Goal: Information Seeking & Learning: Learn about a topic

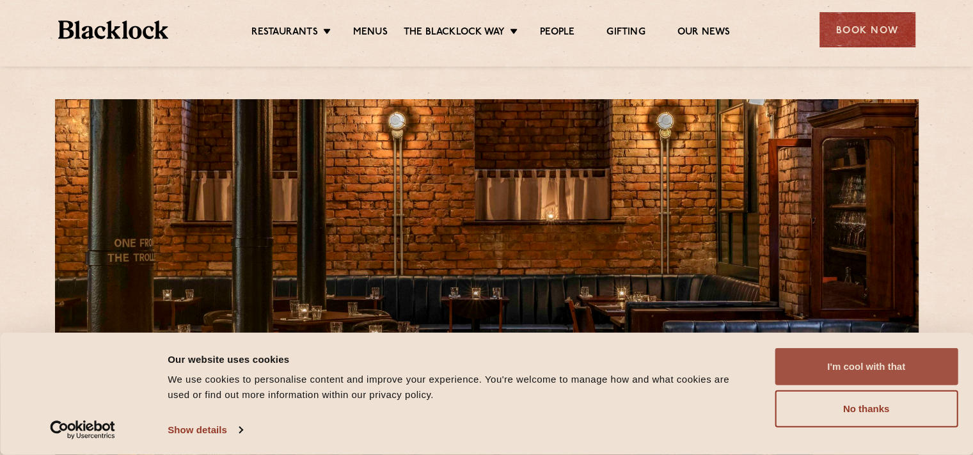
click at [859, 381] on button "I'm cool with that" at bounding box center [866, 366] width 183 height 37
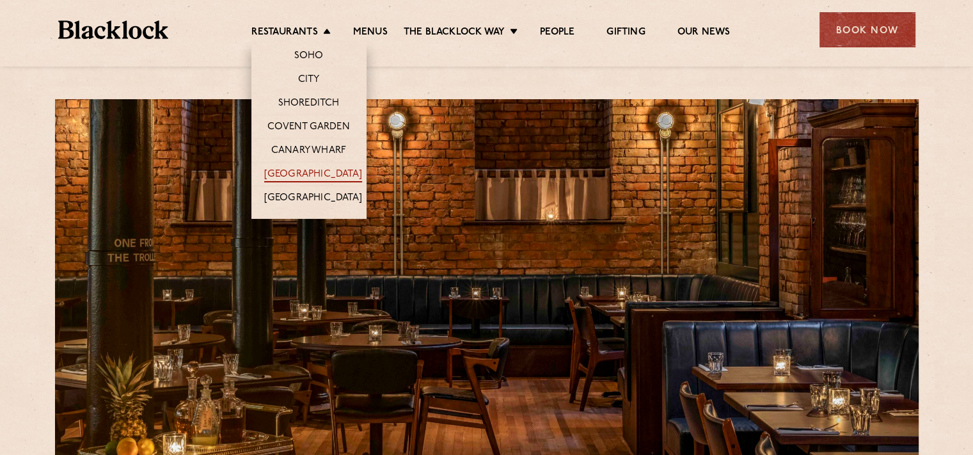
click at [306, 168] on link "[GEOGRAPHIC_DATA]" at bounding box center [313, 175] width 98 height 14
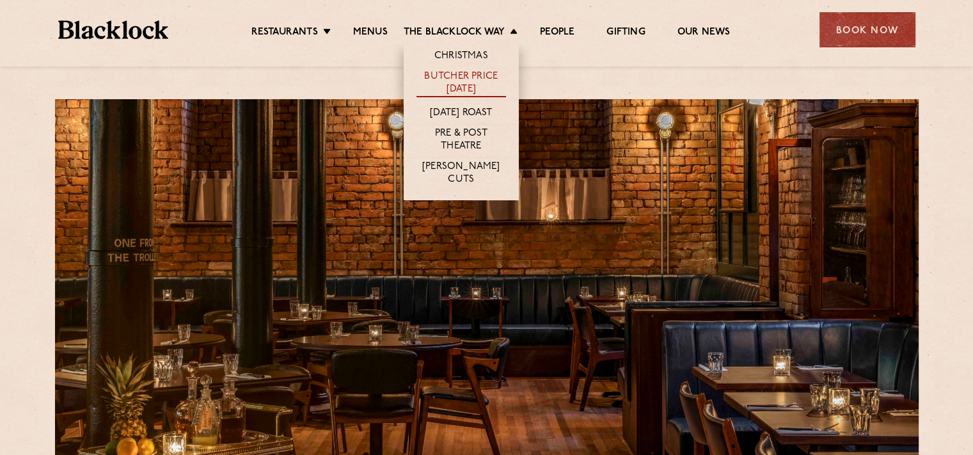
click at [447, 83] on link "Butcher Price [DATE]" at bounding box center [462, 83] width 90 height 27
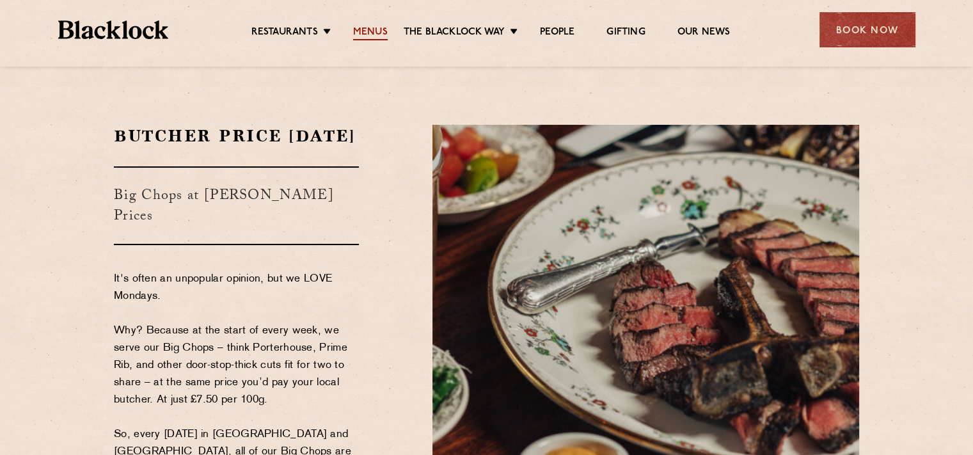
click at [369, 31] on link "Menus" at bounding box center [370, 33] width 35 height 14
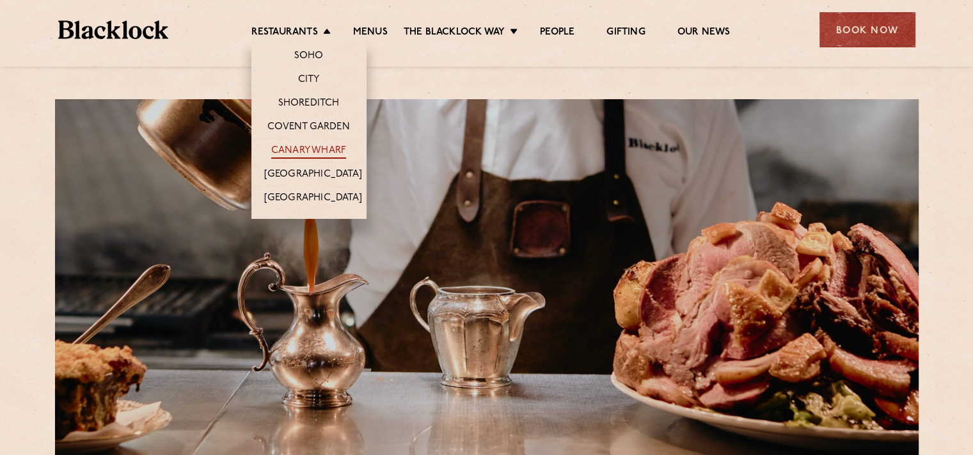
click at [312, 145] on link "Canary Wharf" at bounding box center [308, 152] width 75 height 14
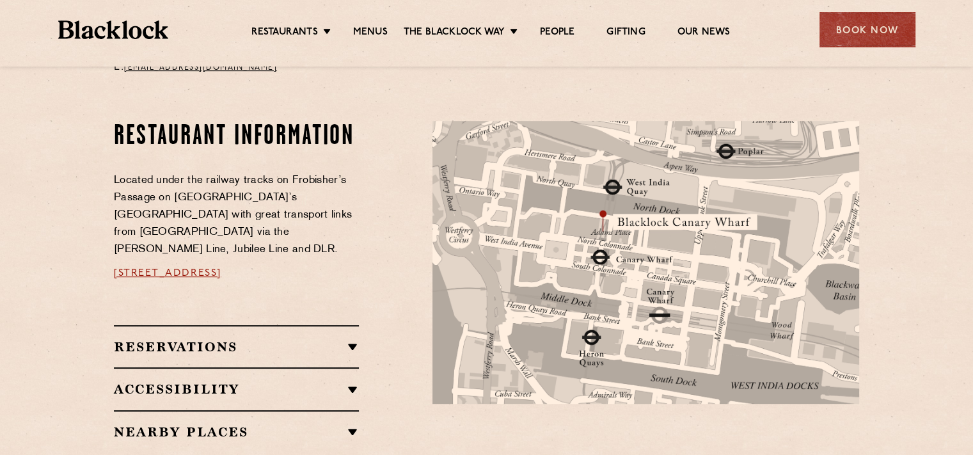
scroll to position [664, 0]
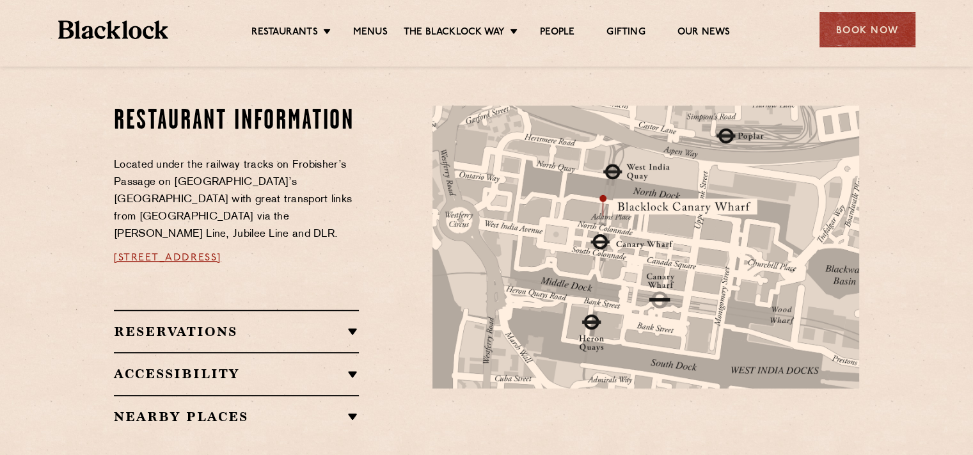
click at [331, 324] on h2 "Reservations" at bounding box center [236, 331] width 245 height 15
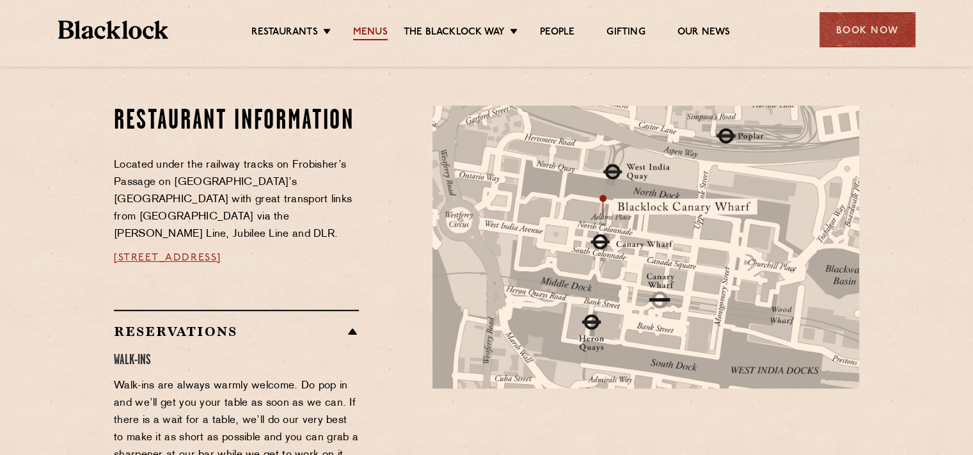
click at [353, 28] on link "Menus" at bounding box center [370, 33] width 35 height 14
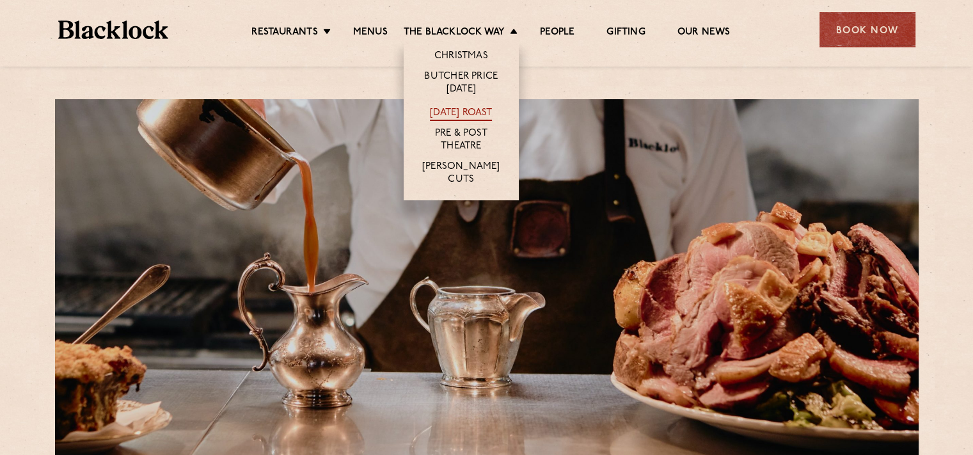
click at [463, 109] on link "[DATE] Roast" at bounding box center [461, 114] width 62 height 14
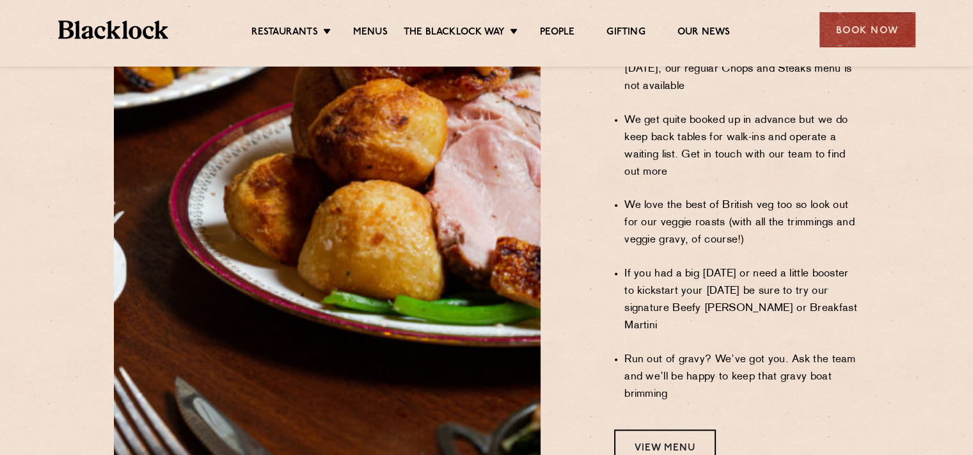
scroll to position [1024, 0]
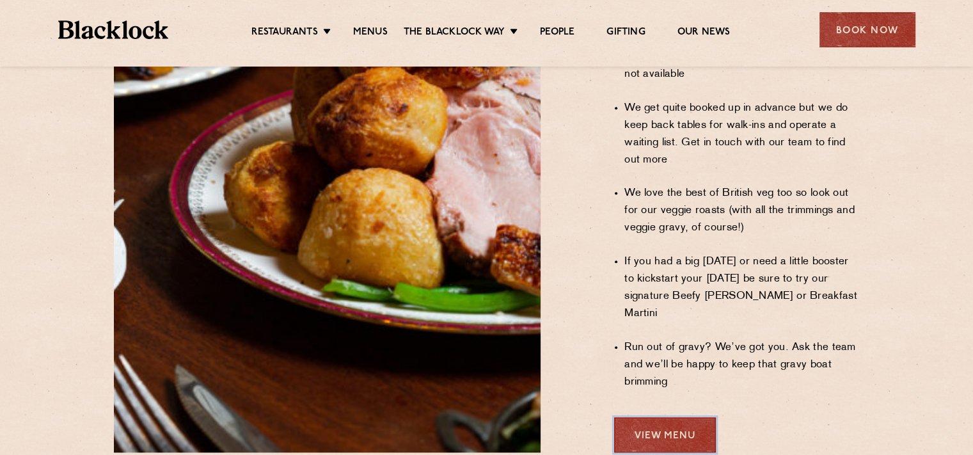
click at [673, 417] on link "View Menu" at bounding box center [665, 434] width 102 height 35
